Goal: Information Seeking & Learning: Learn about a topic

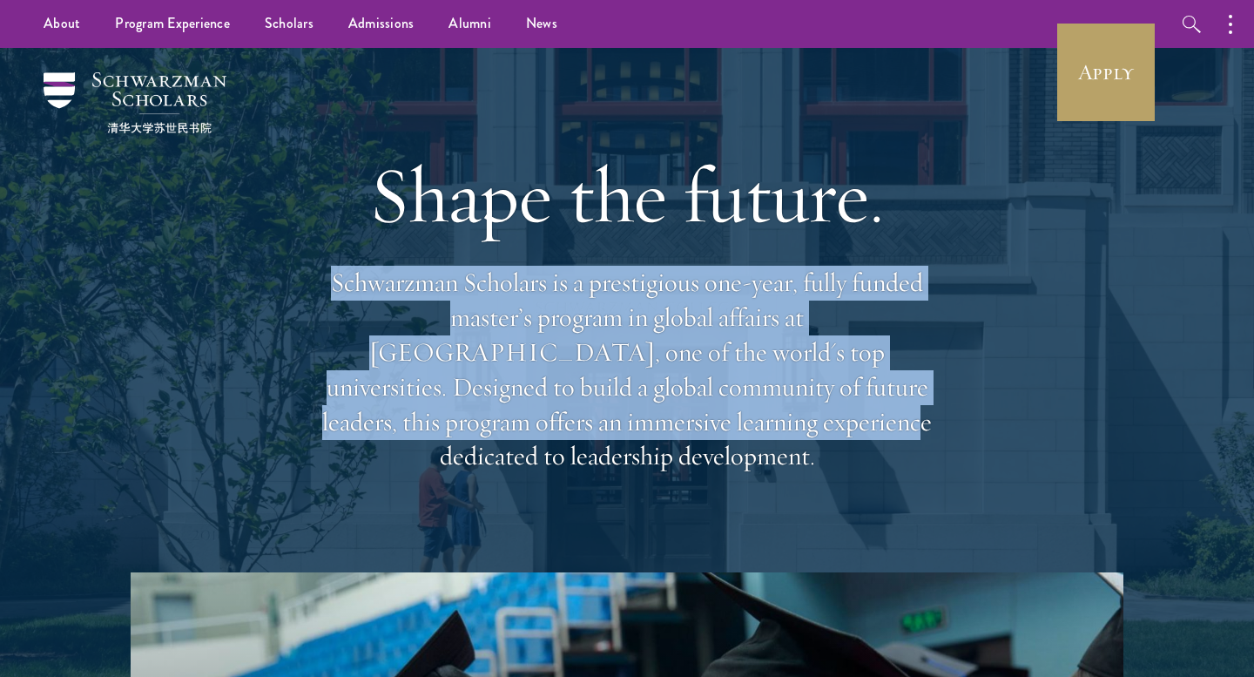
drag, startPoint x: 333, startPoint y: 300, endPoint x: 498, endPoint y: 424, distance: 207.1
click at [498, 424] on p "Schwarzman Scholars is a prestigious one-year, fully funded master’s program in…" at bounding box center [626, 370] width 627 height 208
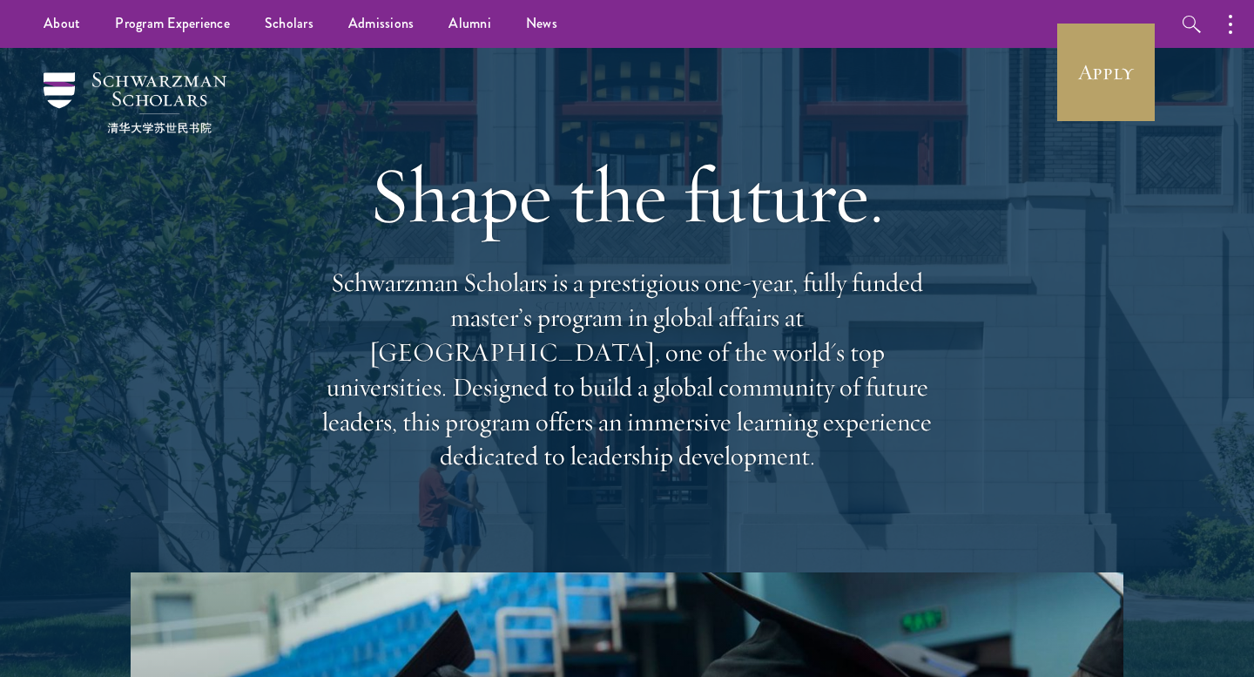
click at [545, 446] on p "Schwarzman Scholars is a prestigious one-year, fully funded master’s program in…" at bounding box center [626, 370] width 627 height 208
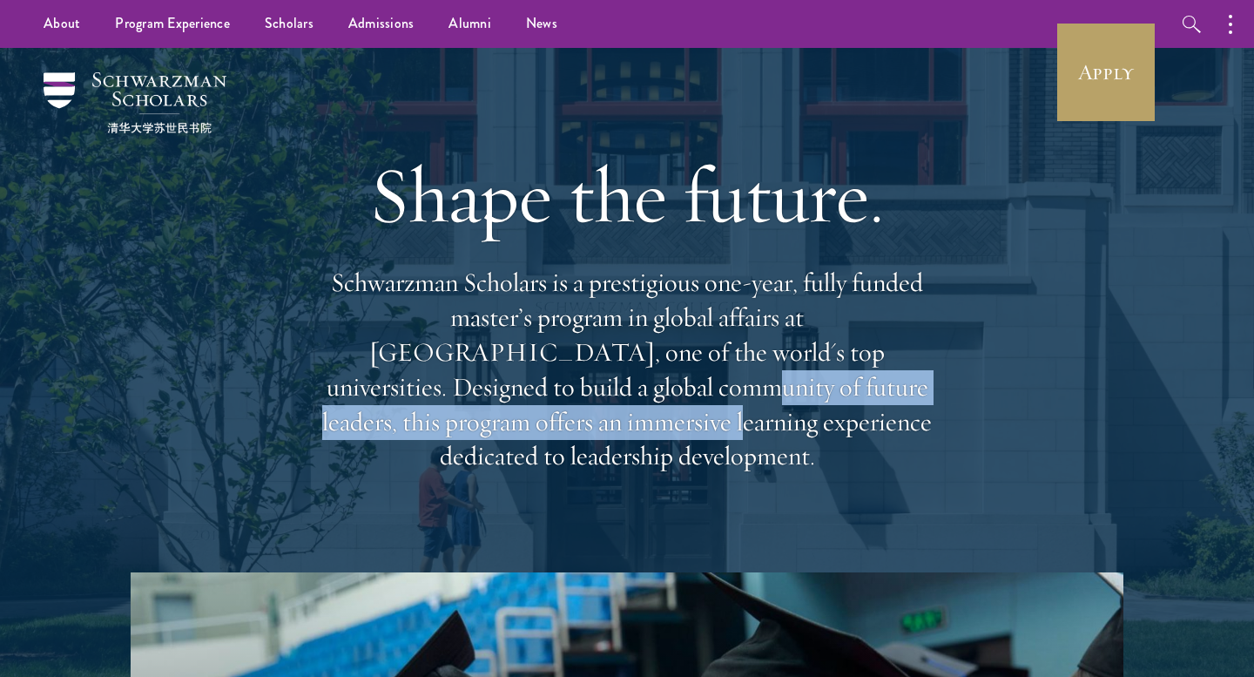
drag, startPoint x: 344, startPoint y: 403, endPoint x: 1104, endPoint y: 402, distance: 760.2
click at [1104, 403] on div "Shape the future. Schwarzman Scholars is a prestigious one-year, fully funded m…" at bounding box center [627, 310] width 1080 height 524
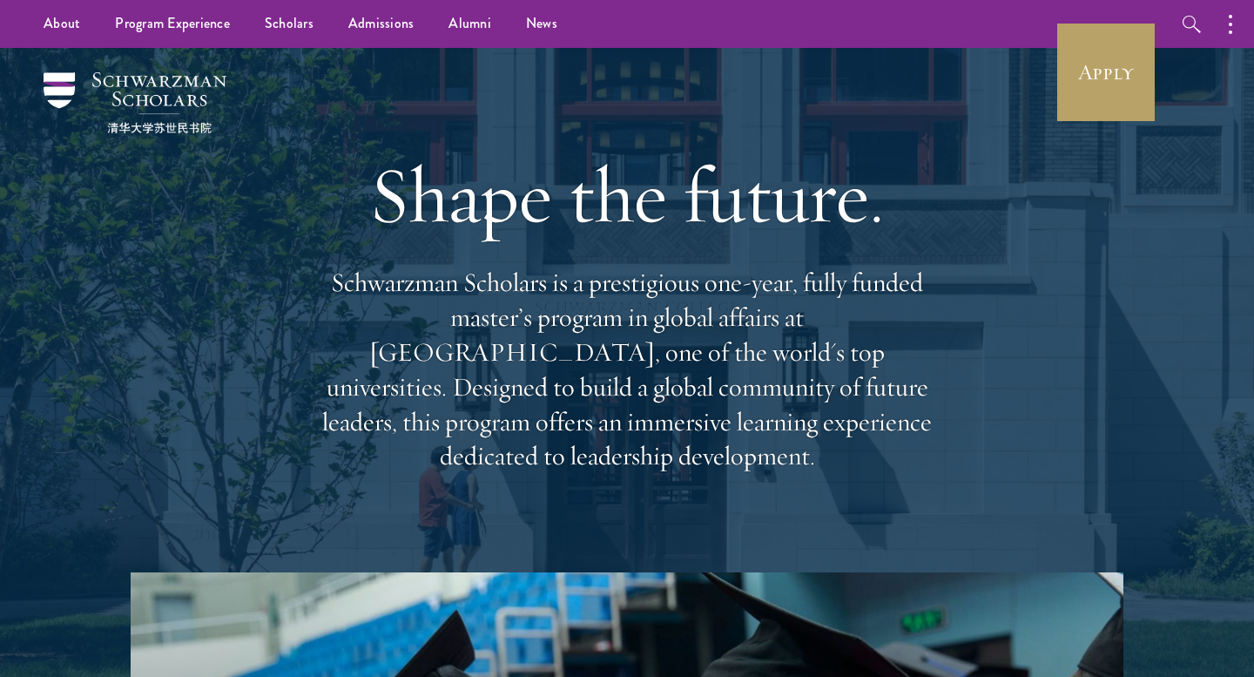
click at [783, 430] on p "Schwarzman Scholars is a prestigious one-year, fully funded master’s program in…" at bounding box center [626, 370] width 627 height 208
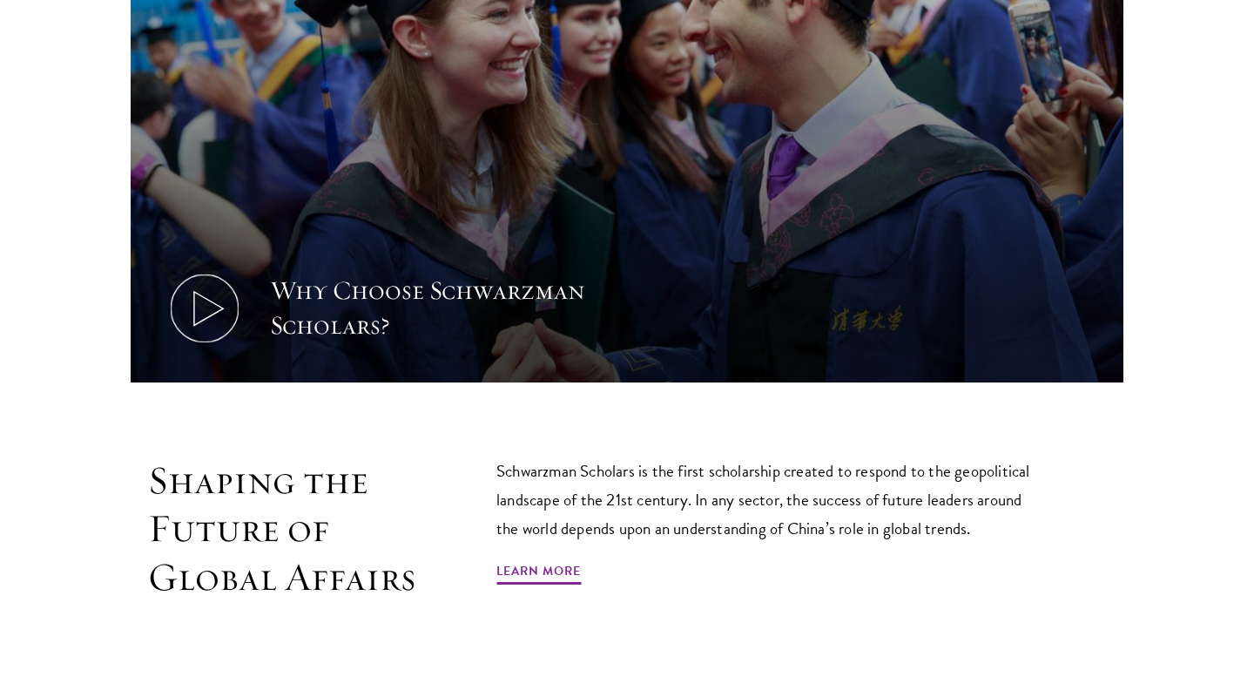
scroll to position [749, 0]
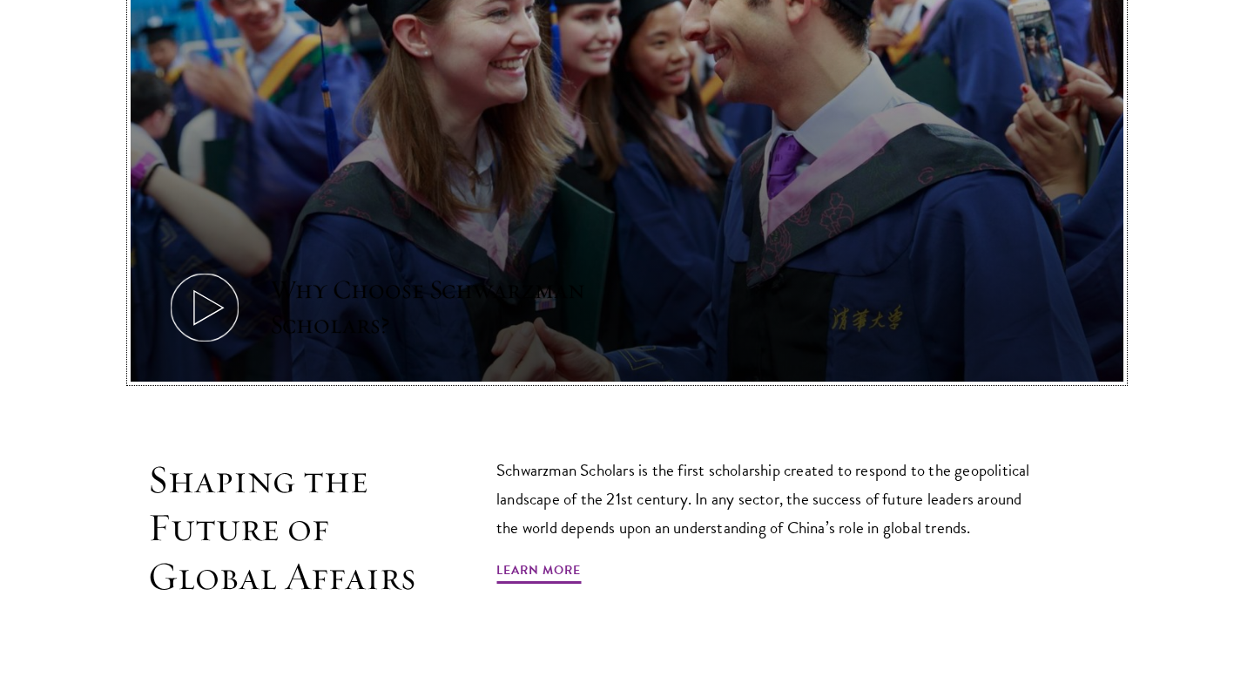
click at [186, 298] on icon at bounding box center [204, 307] width 78 height 78
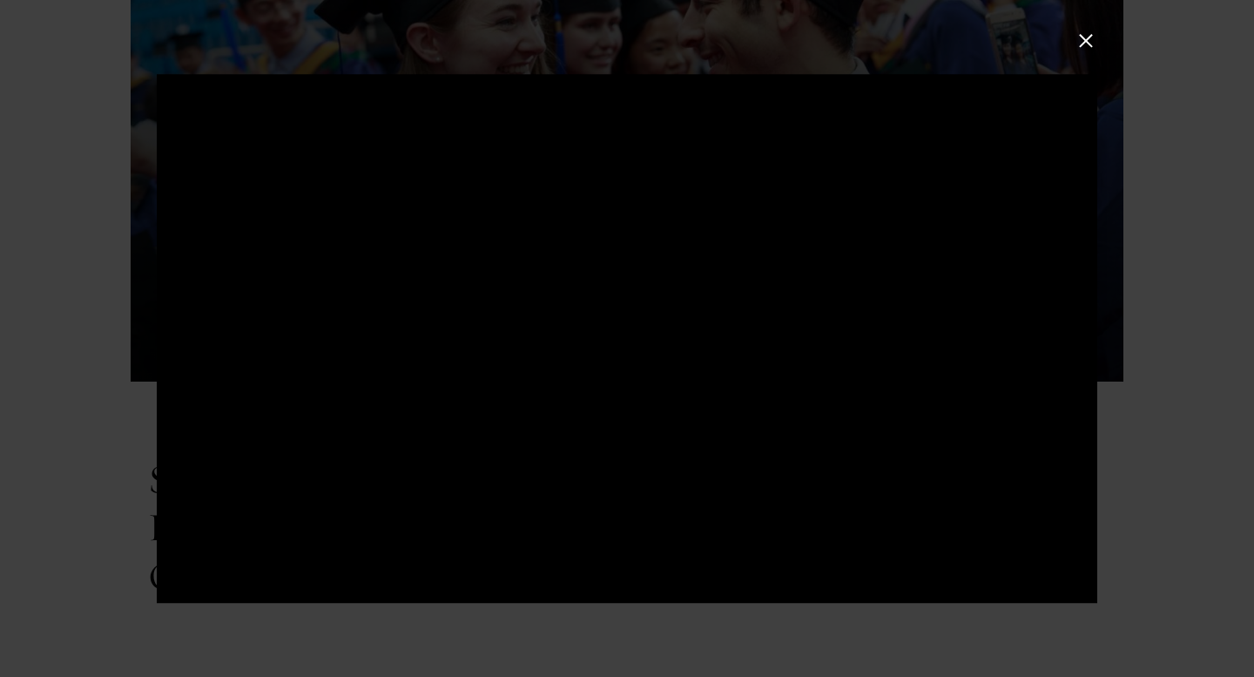
click at [1075, 29] on button at bounding box center [1086, 40] width 23 height 23
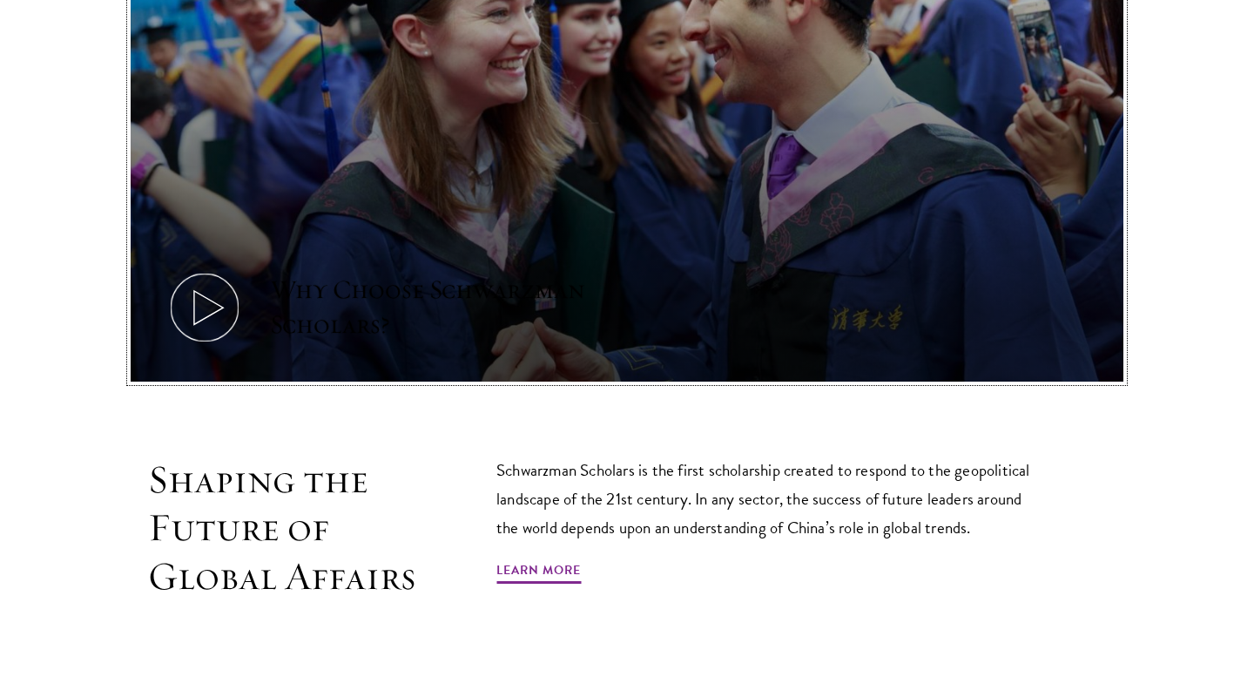
click at [200, 307] on icon at bounding box center [204, 307] width 78 height 78
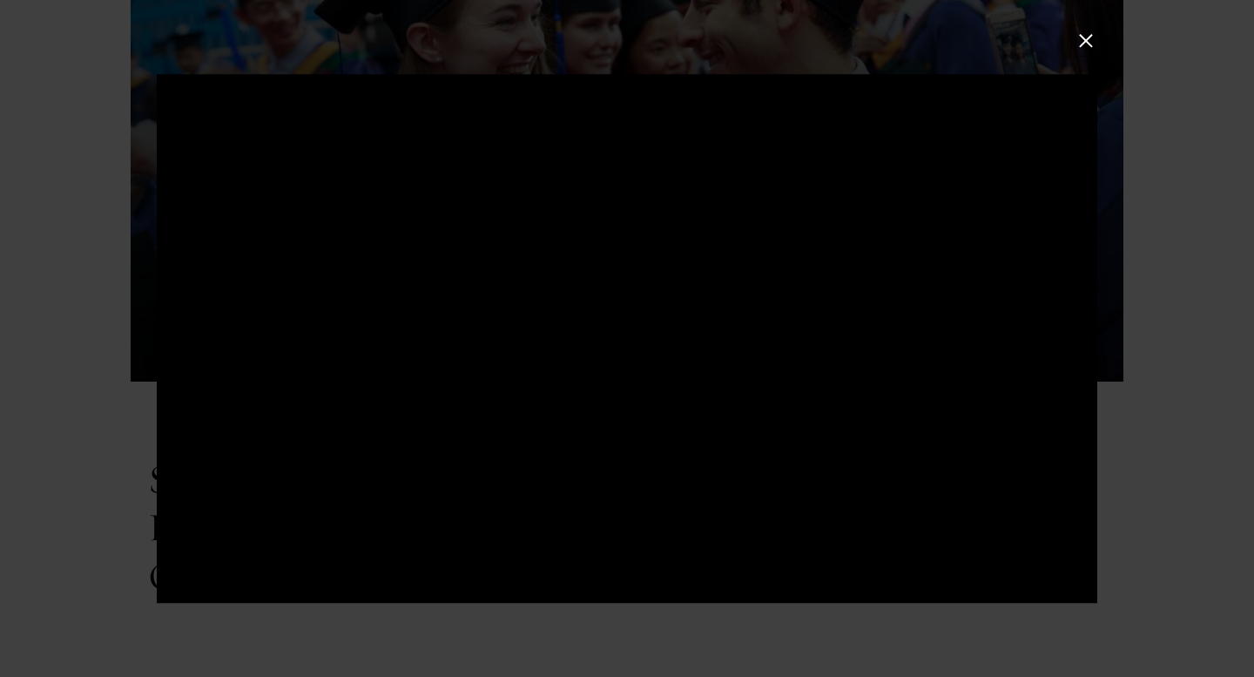
click at [1089, 45] on button at bounding box center [1086, 40] width 23 height 23
